Goal: Task Accomplishment & Management: Complete application form

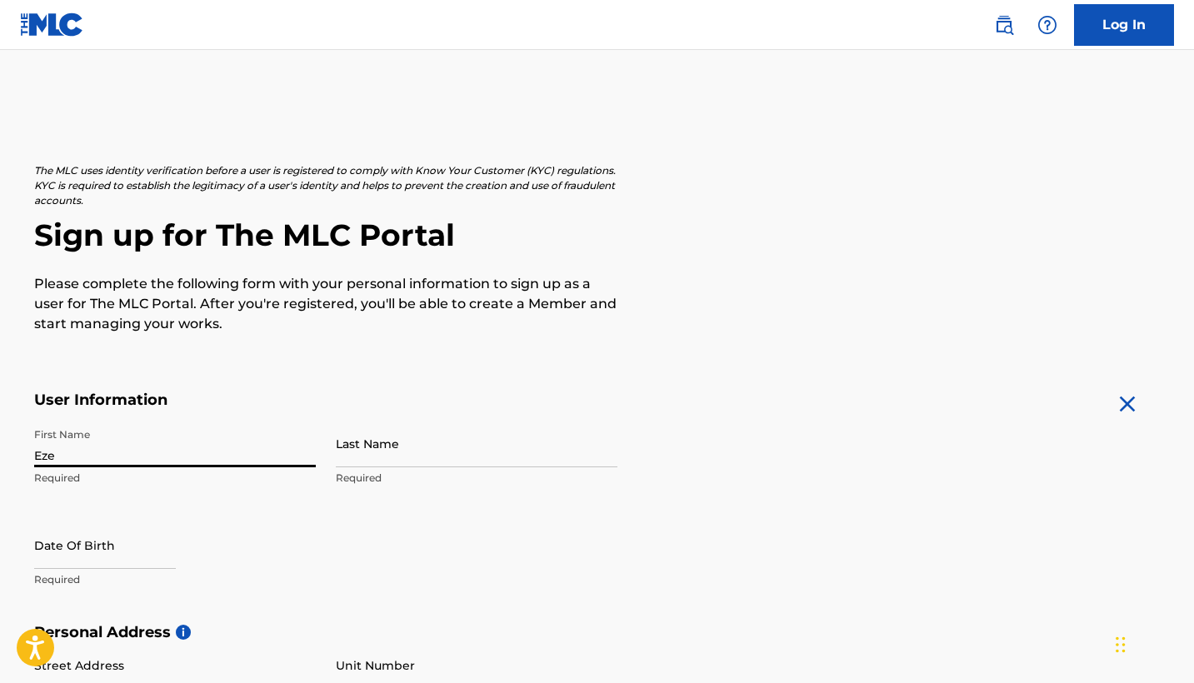
type input "Eze"
type input "[PERSON_NAME]"
select select "8"
select select "2025"
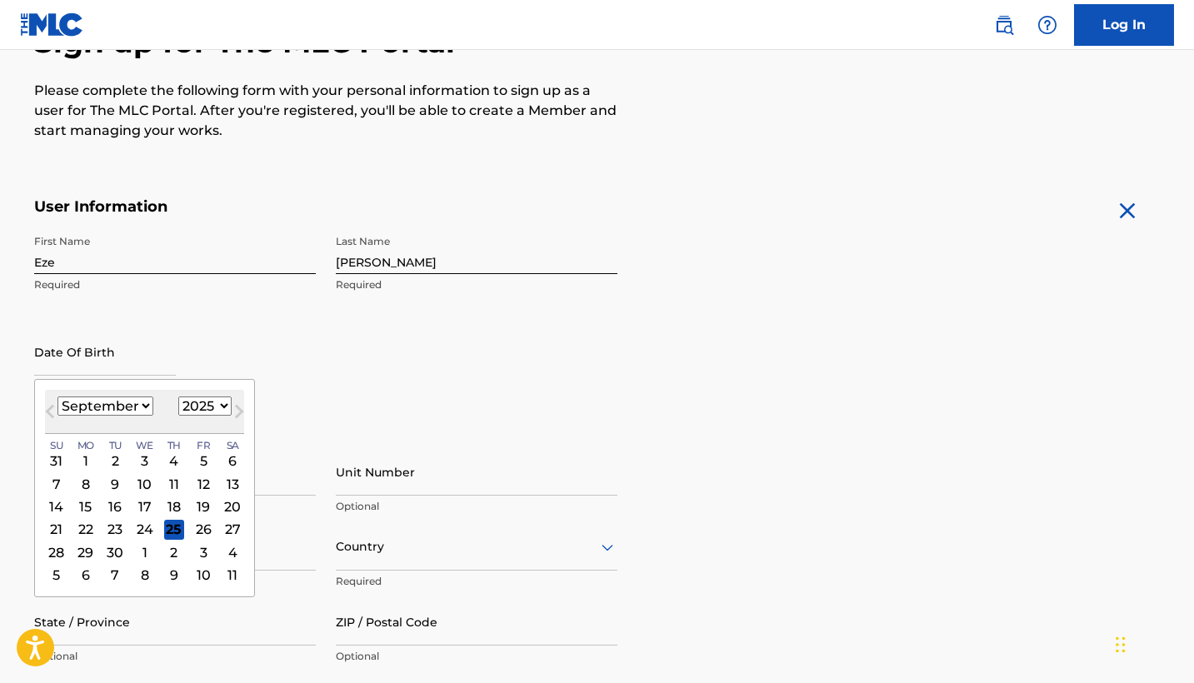
scroll to position [194, 0]
click at [83, 483] on div "8" at bounding box center [85, 483] width 20 height 20
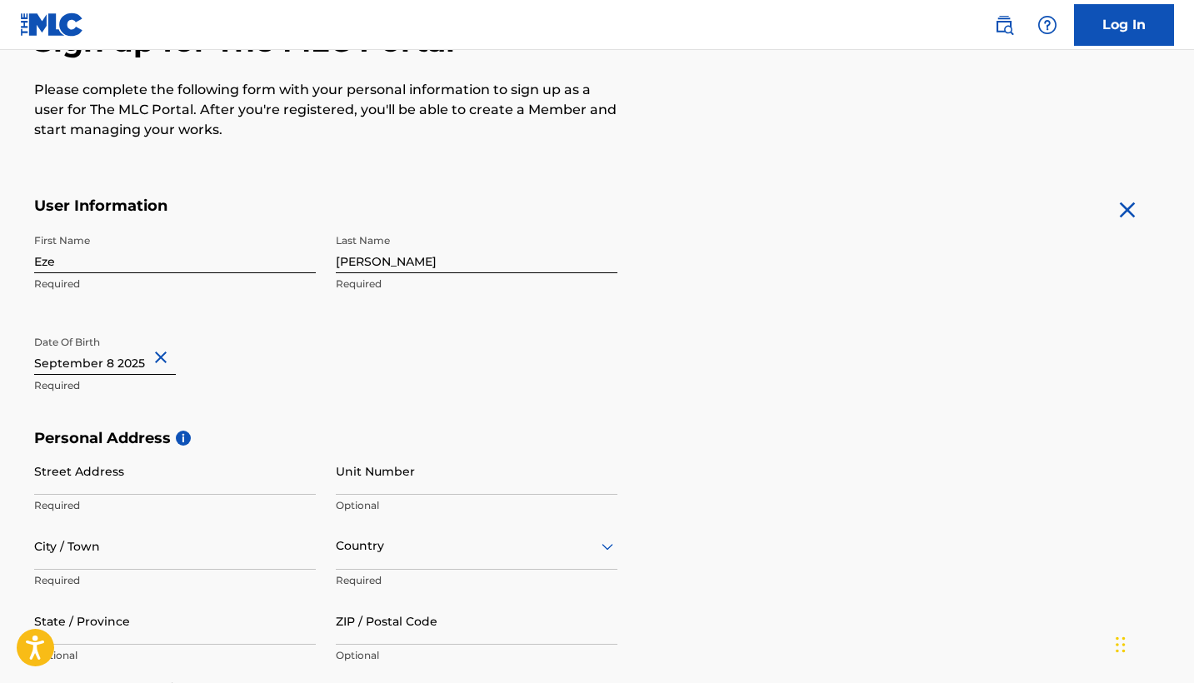
click at [122, 346] on input "text" at bounding box center [105, 350] width 142 height 47
select select "8"
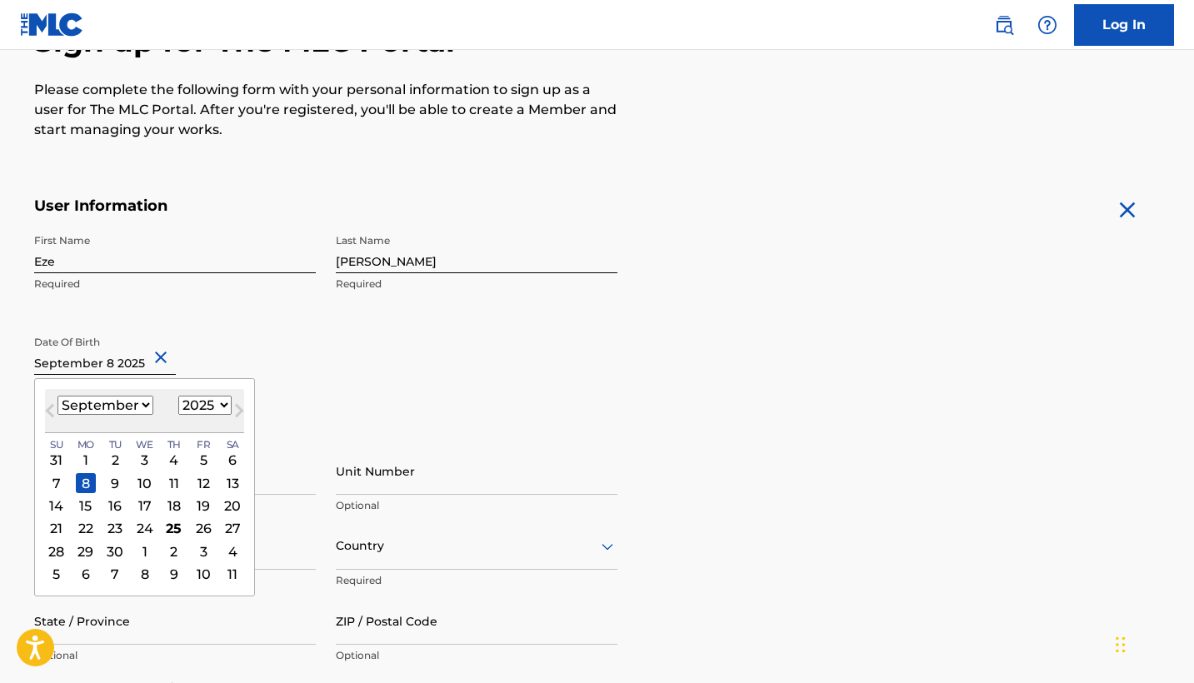
select select "1990"
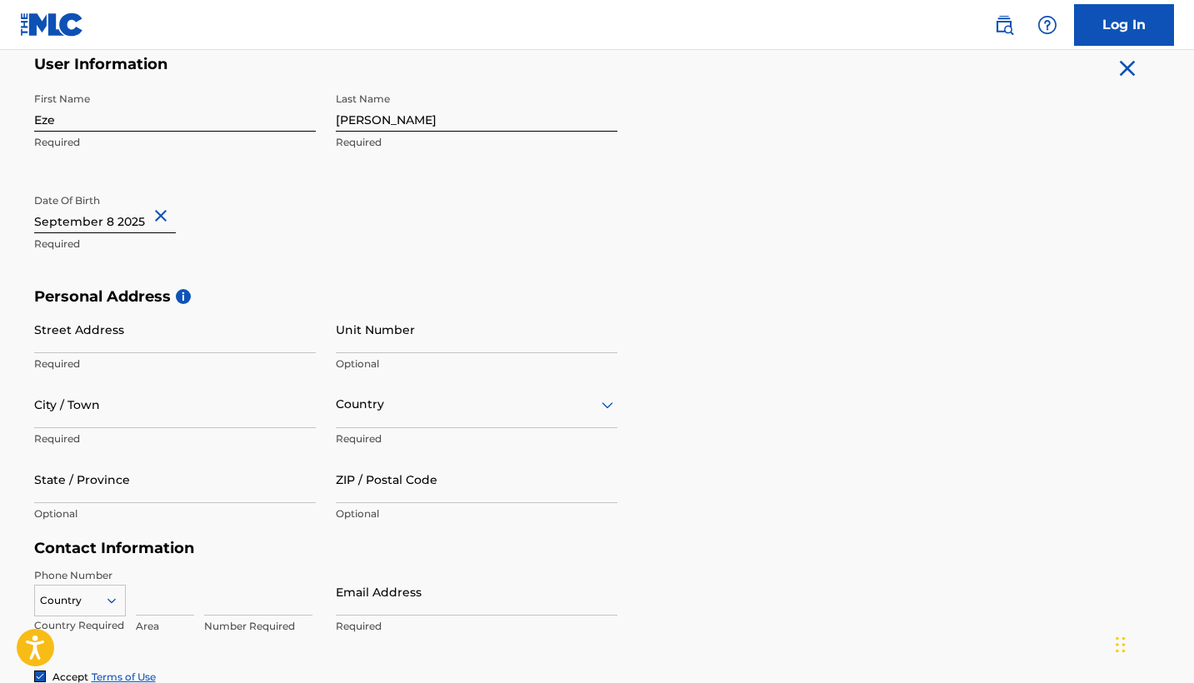
scroll to position [349, 0]
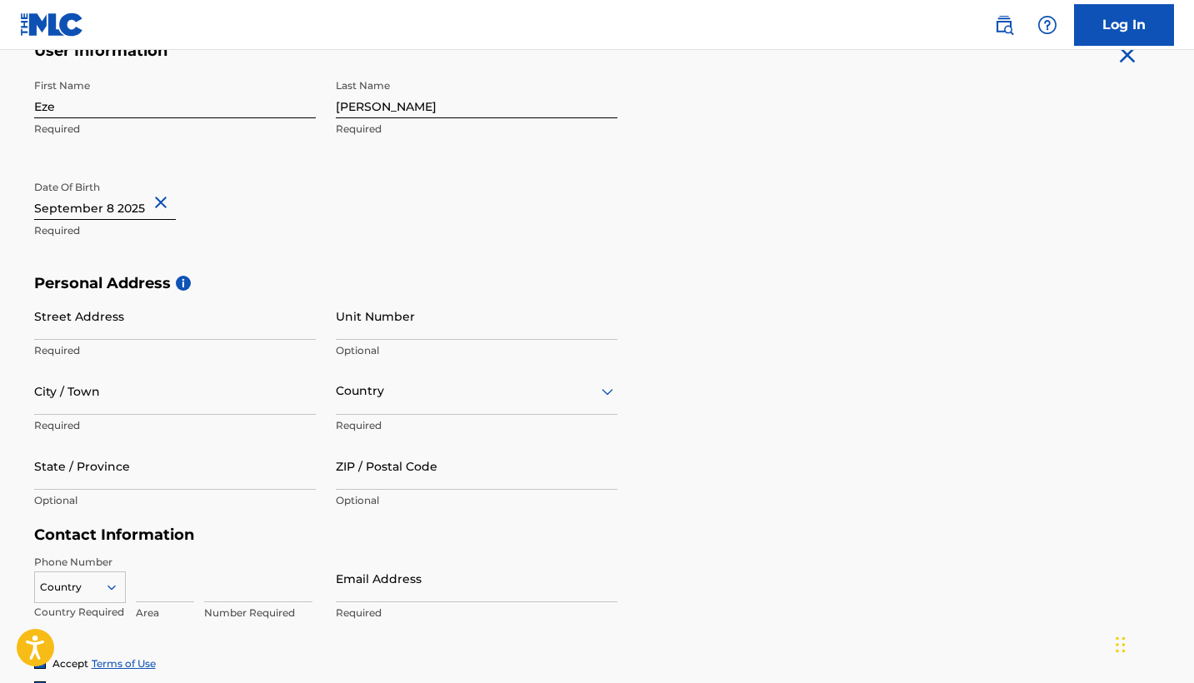
click at [135, 346] on p "Required" at bounding box center [175, 350] width 282 height 15
type input "[STREET_ADDRESS]"
type input "[GEOGRAPHIC_DATA]"
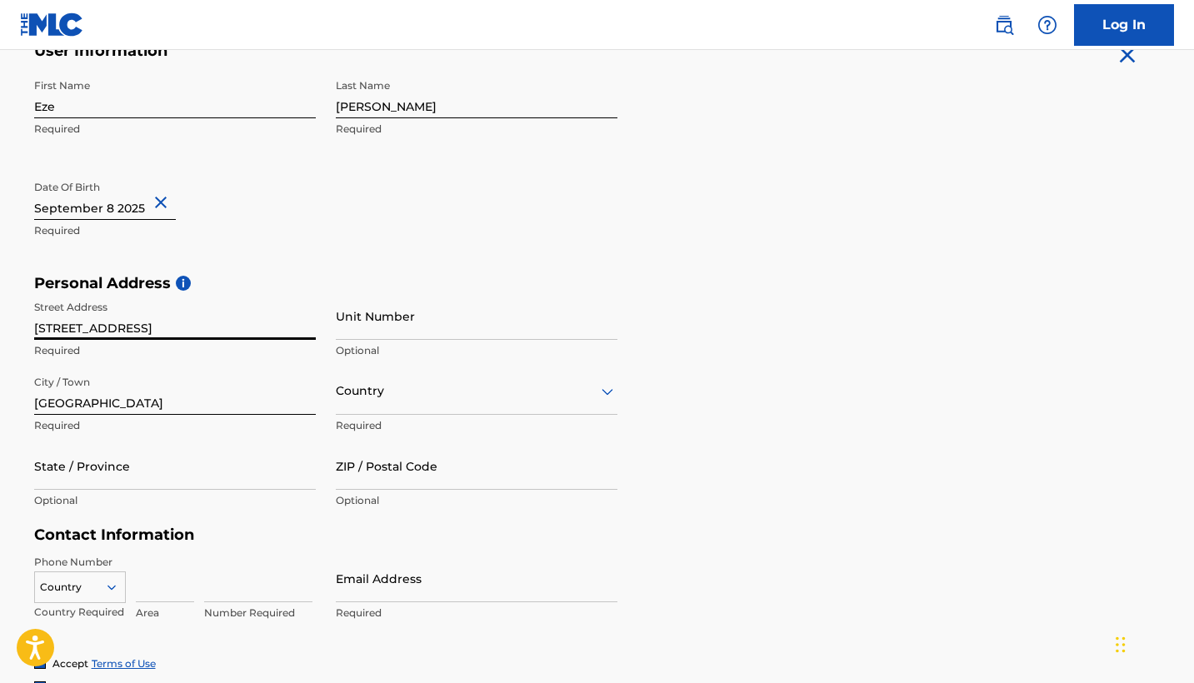
type input "[GEOGRAPHIC_DATA]"
type input "NV"
type input "89032"
type input "[GEOGRAPHIC_DATA]"
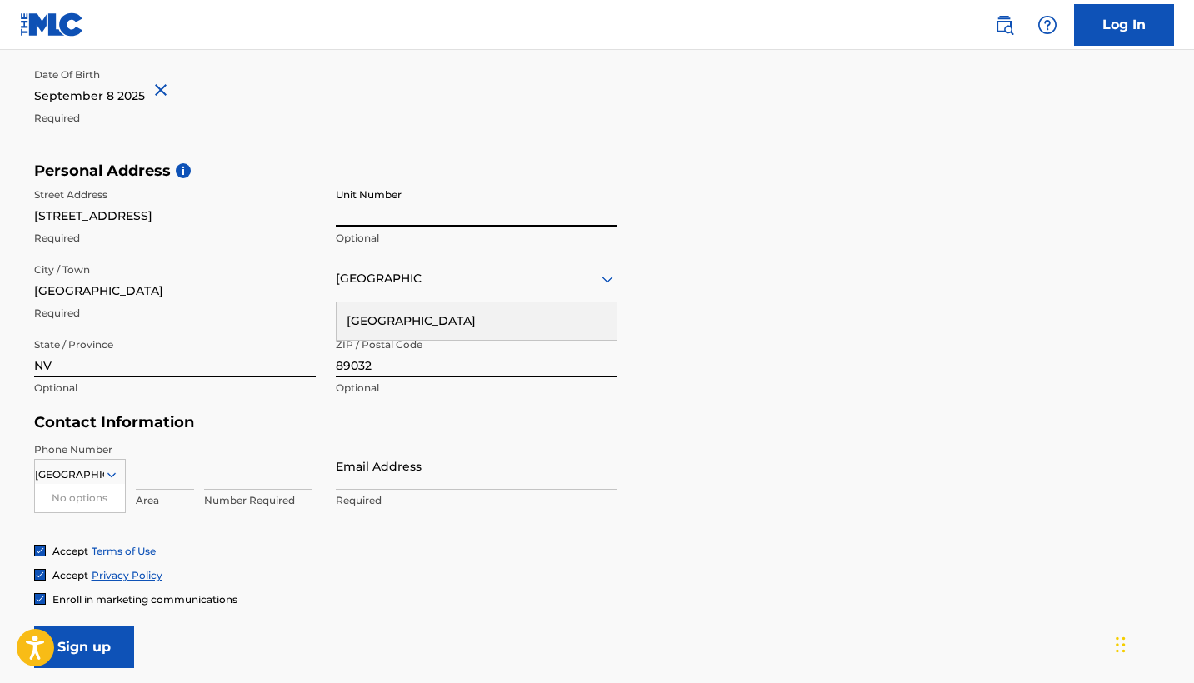
scroll to position [464, 0]
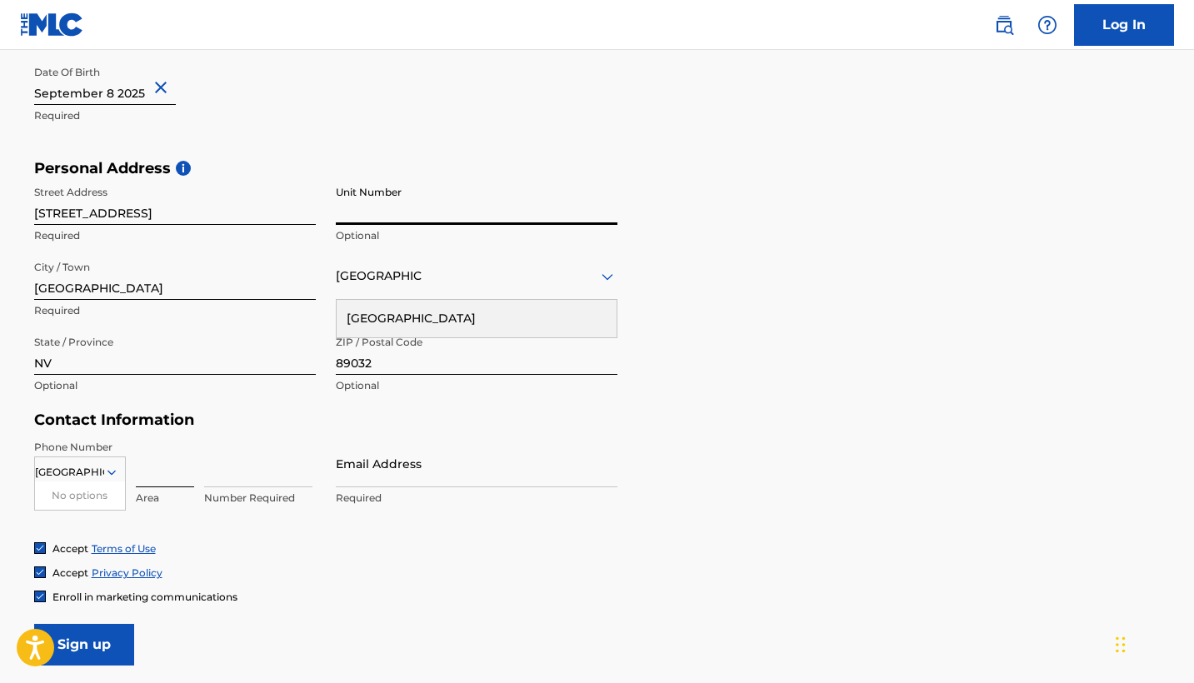
click at [152, 467] on input at bounding box center [165, 463] width 58 height 47
type input "725"
type input "2441554"
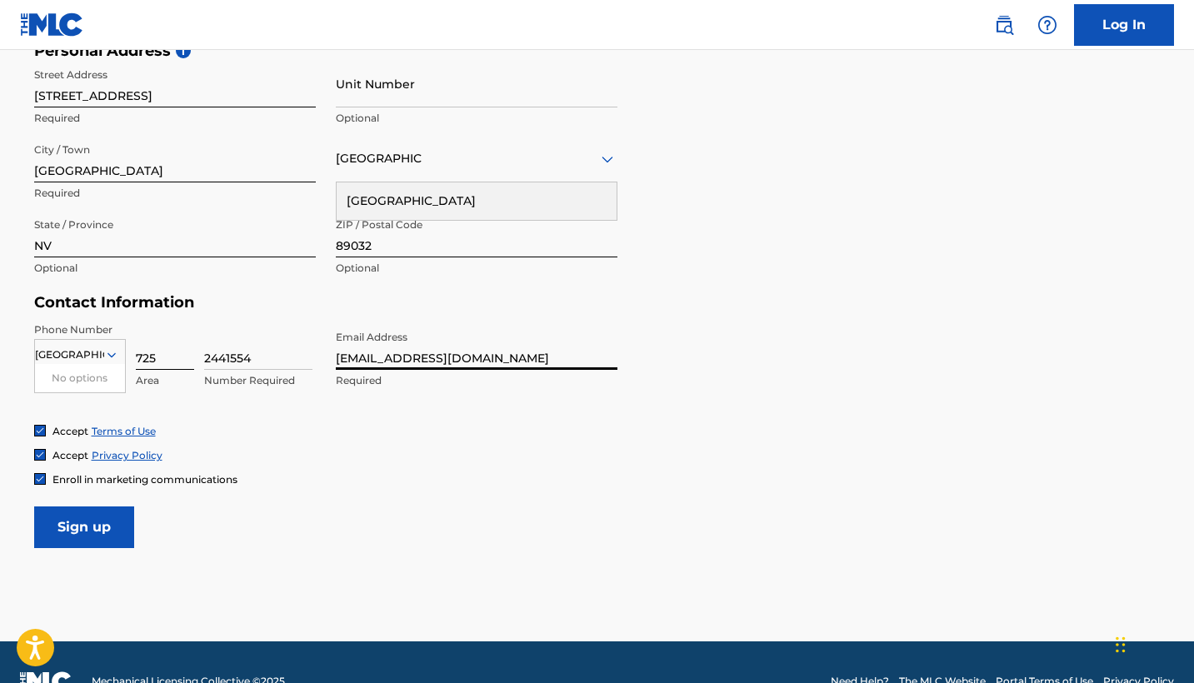
scroll to position [618, 0]
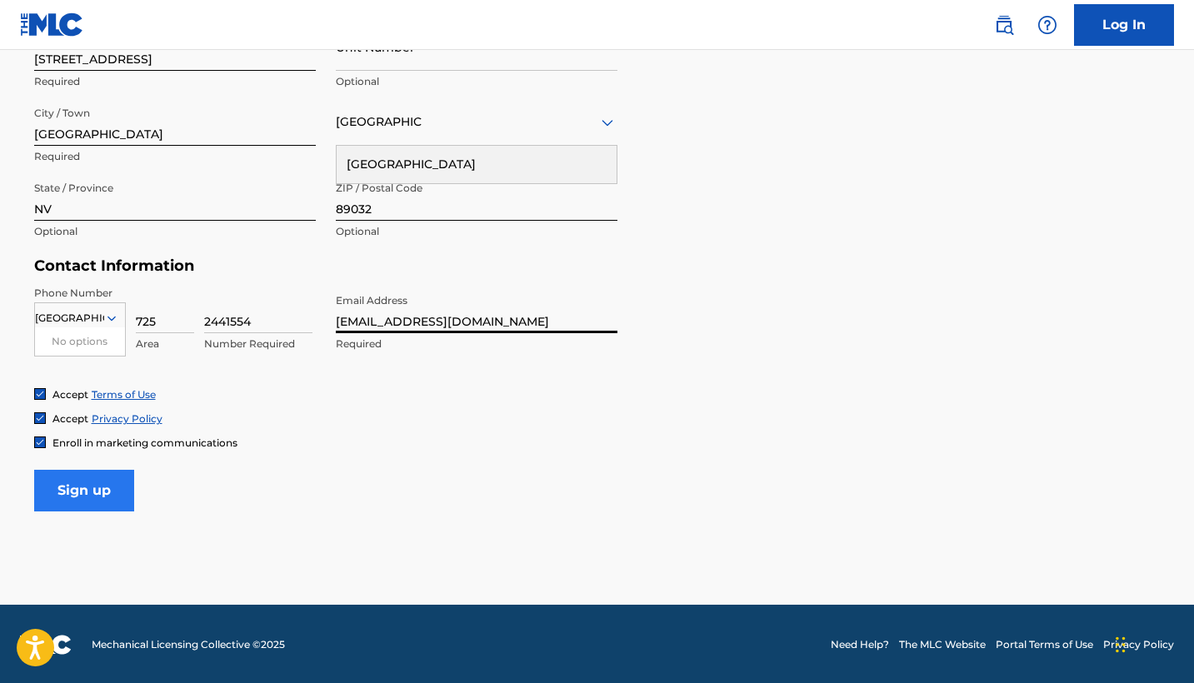
type input "[EMAIL_ADDRESS][DOMAIN_NAME]"
click at [87, 482] on input "Sign up" at bounding box center [84, 491] width 100 height 42
click at [93, 494] on input "Sign up" at bounding box center [84, 491] width 100 height 42
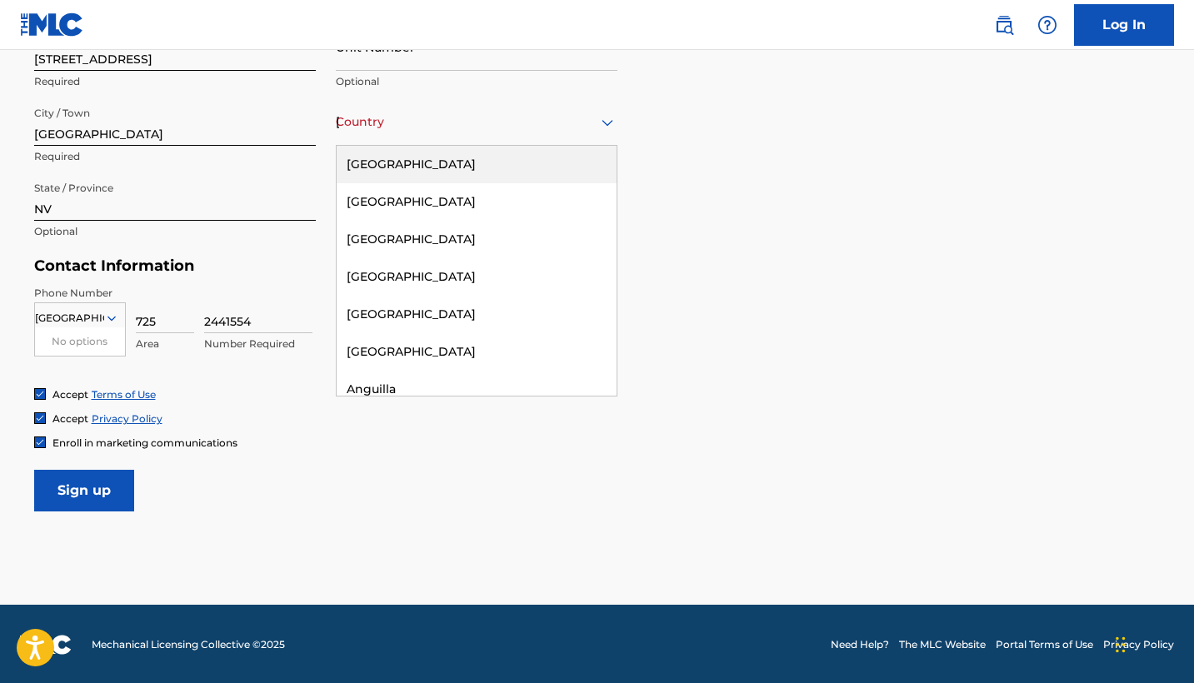
click at [603, 128] on icon at bounding box center [607, 122] width 20 height 20
click at [565, 165] on div "[GEOGRAPHIC_DATA]" at bounding box center [477, 164] width 280 height 37
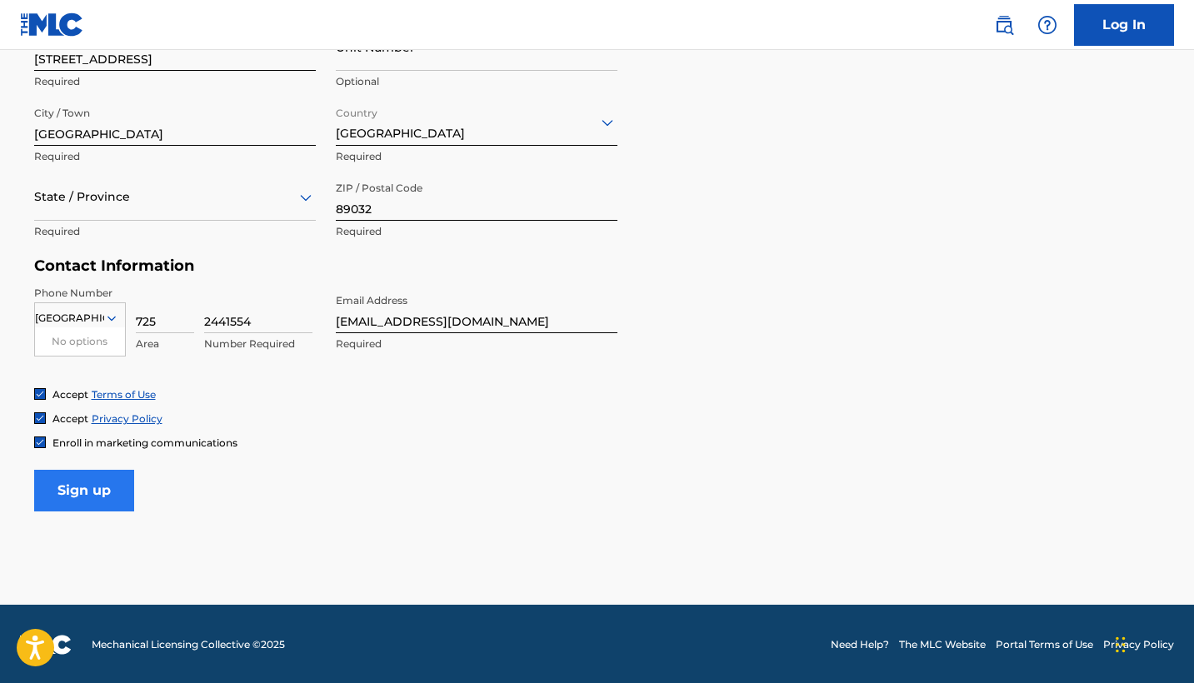
click at [77, 497] on input "Sign up" at bounding box center [84, 491] width 100 height 42
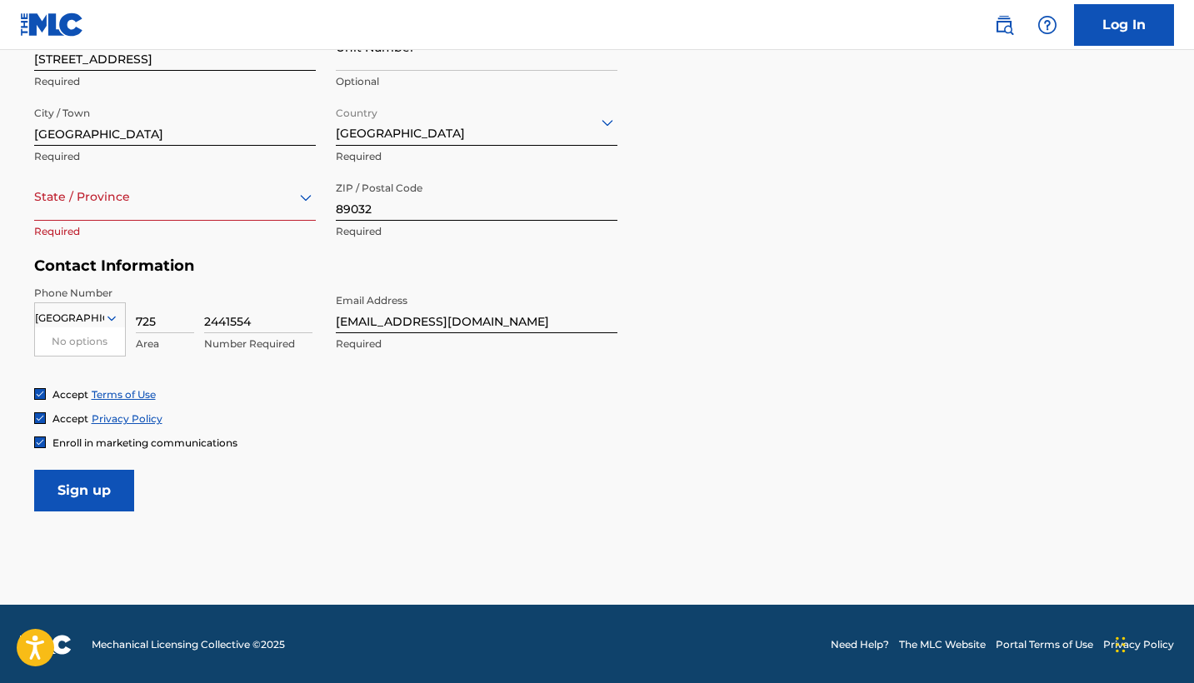
click at [137, 204] on div at bounding box center [175, 197] width 282 height 21
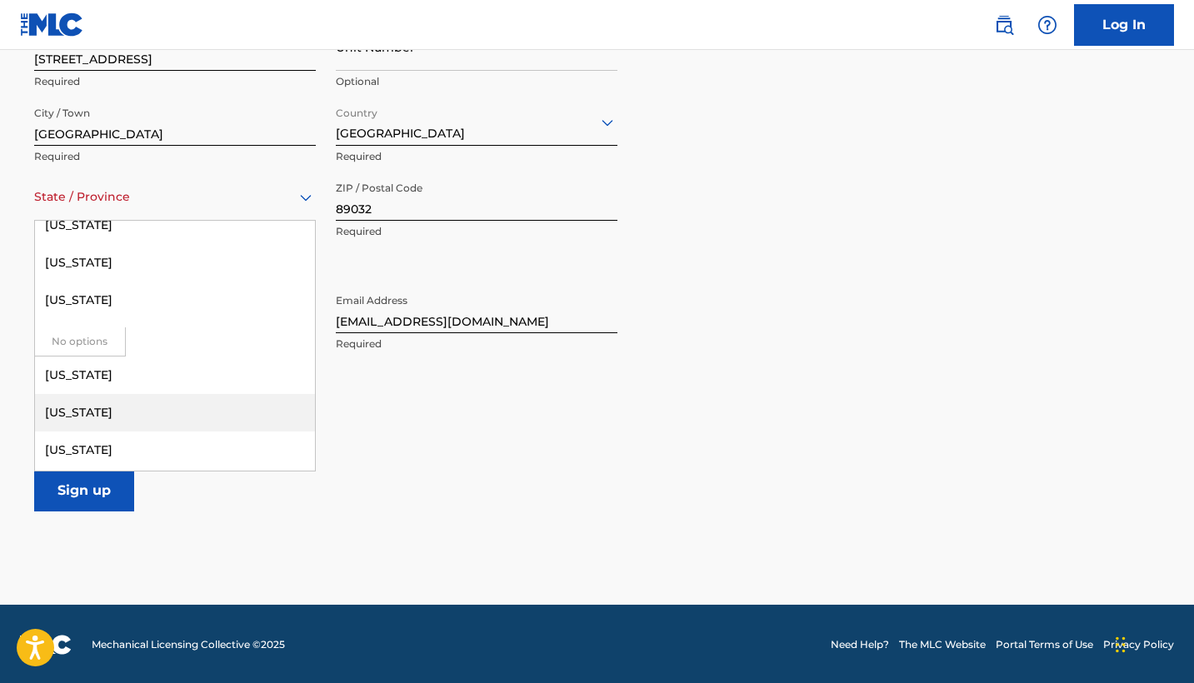
scroll to position [1212, 0]
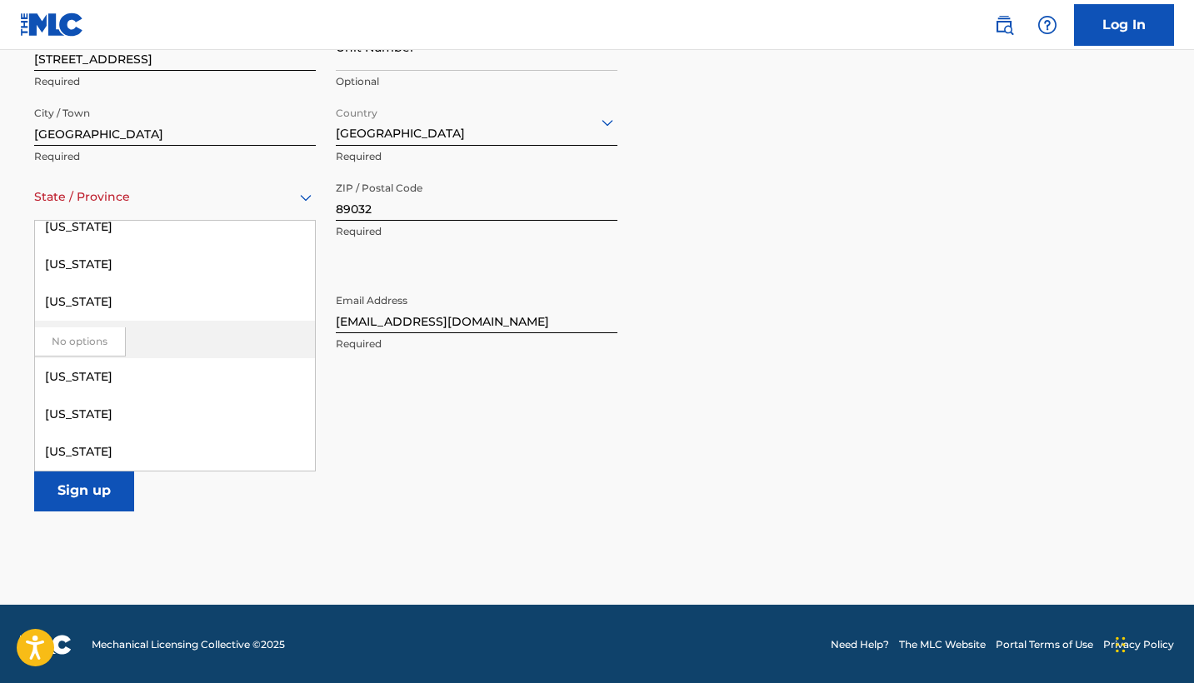
click at [137, 335] on div "[US_STATE]" at bounding box center [175, 339] width 280 height 37
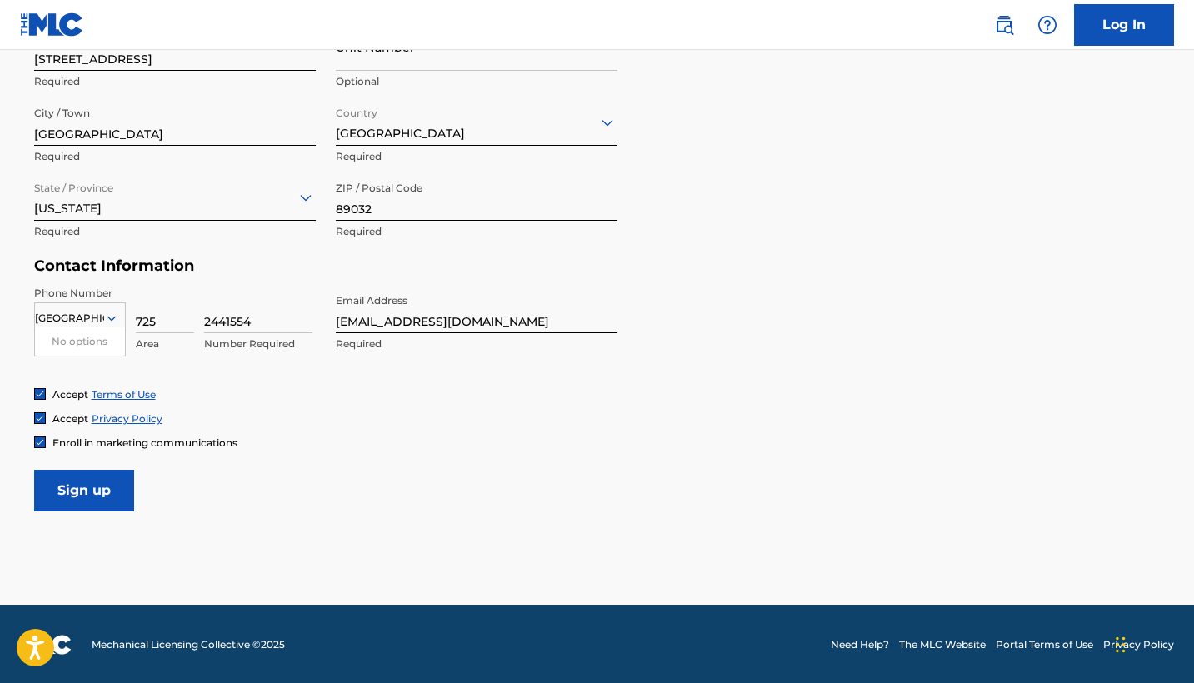
click at [112, 317] on icon at bounding box center [111, 318] width 8 height 5
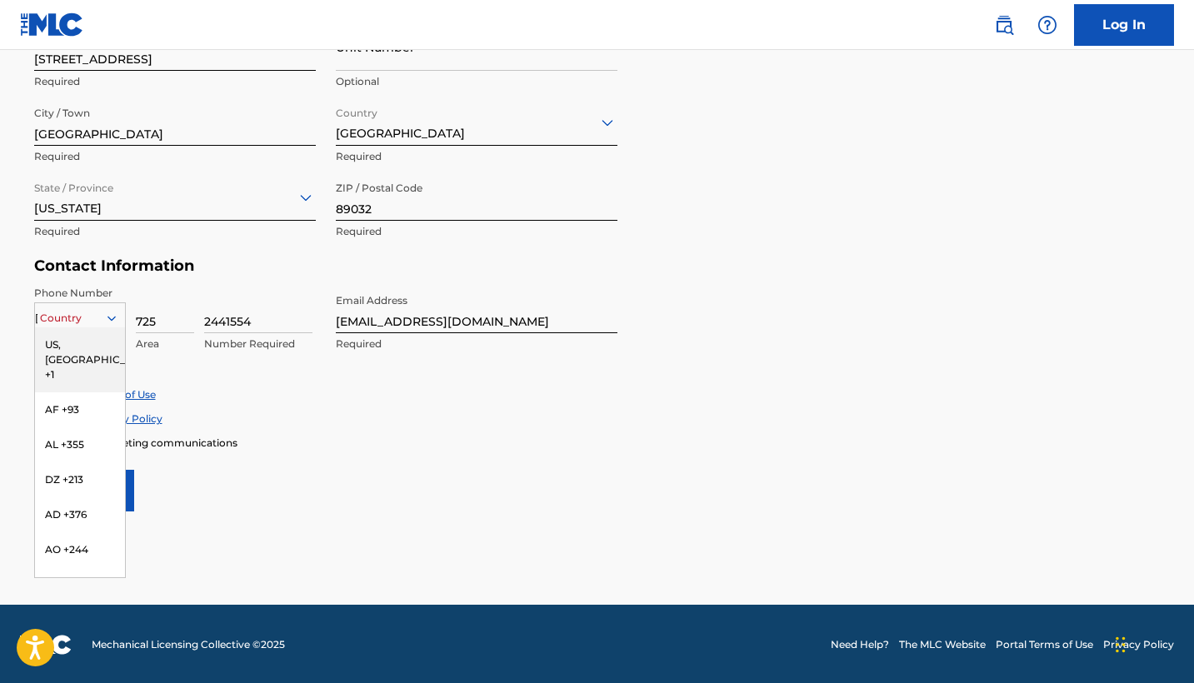
click at [112, 317] on icon at bounding box center [111, 318] width 8 height 5
click at [90, 346] on div "US, [GEOGRAPHIC_DATA] +1" at bounding box center [80, 359] width 90 height 65
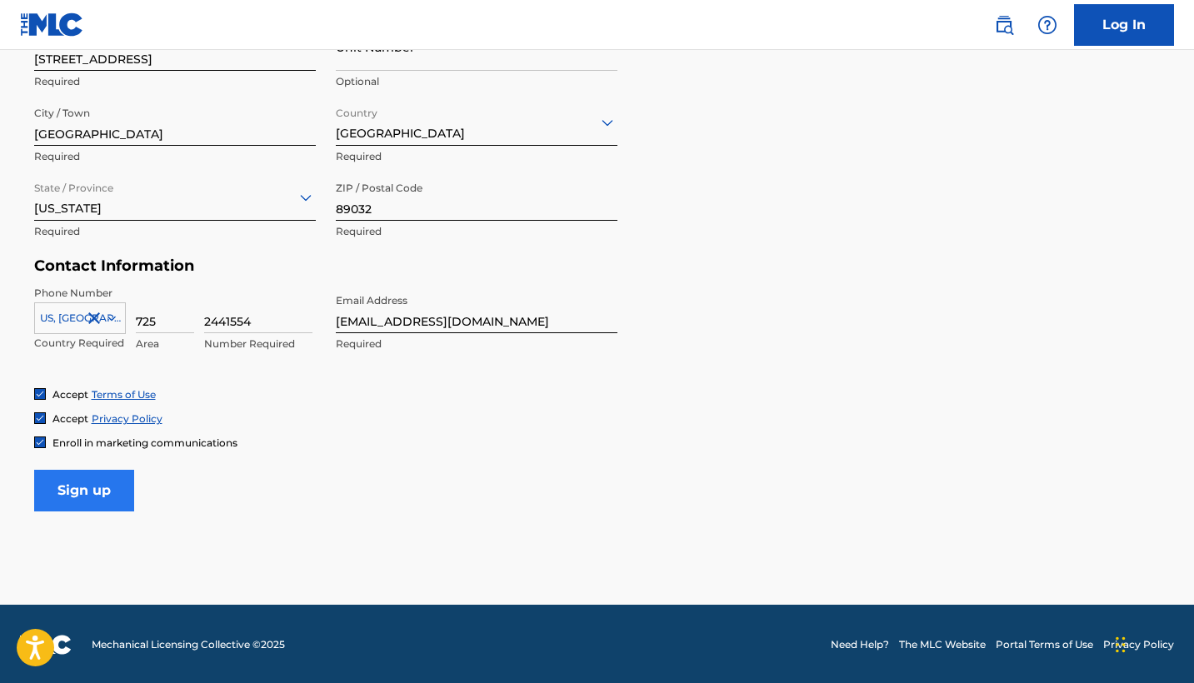
click at [112, 482] on input "Sign up" at bounding box center [84, 491] width 100 height 42
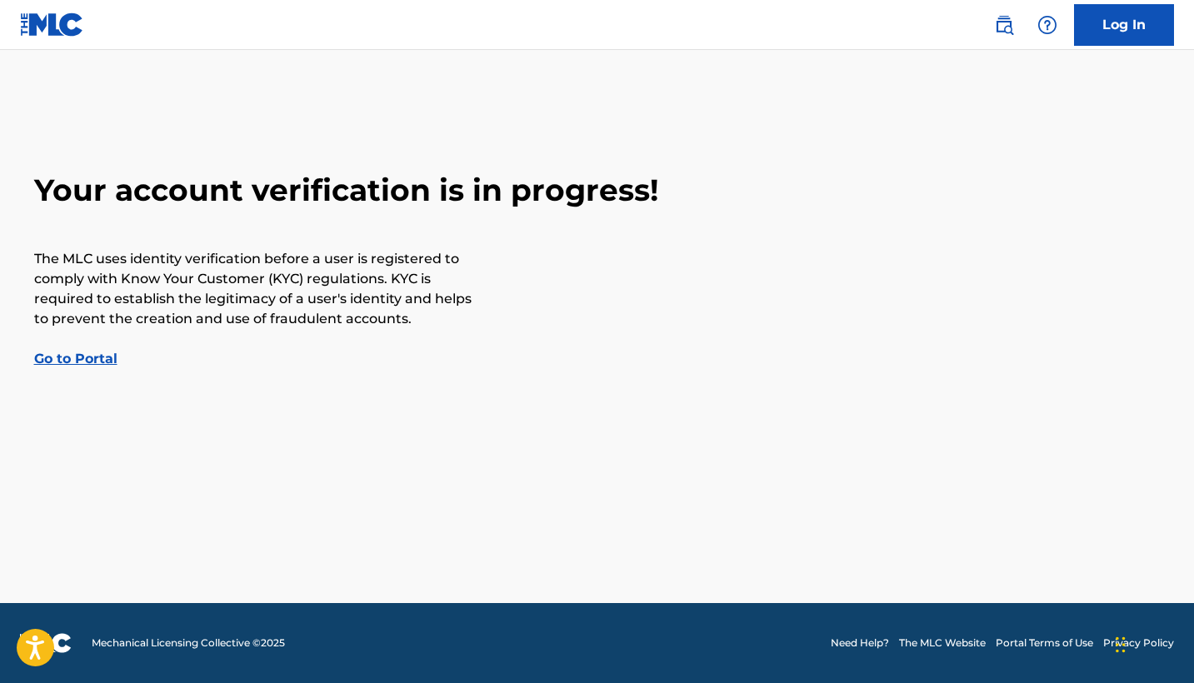
click at [61, 362] on link "Go to Portal" at bounding box center [75, 359] width 83 height 16
